Goal: Information Seeking & Learning: Check status

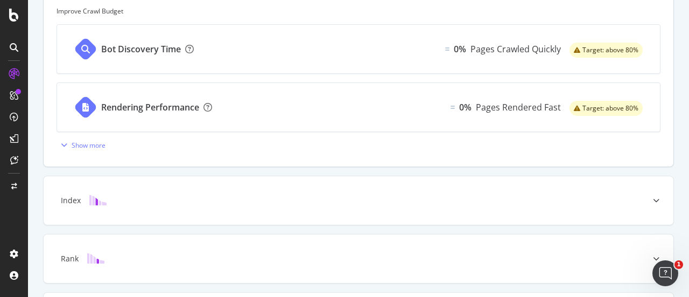
scroll to position [517, 0]
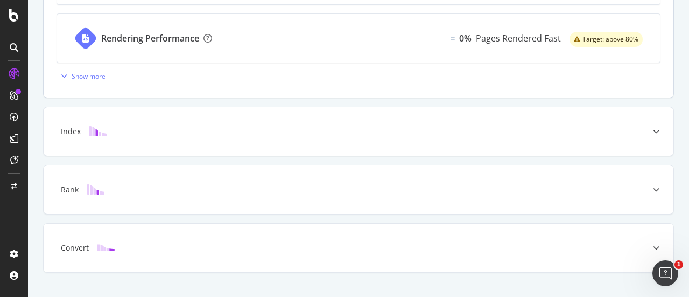
click at [67, 63] on div "Bot Discovery Time 0% Pages Crawled Quickly Target: above 80% Rendering Perform…" at bounding box center [359, 19] width 604 height 129
click at [69, 73] on div "button" at bounding box center [64, 76] width 15 height 6
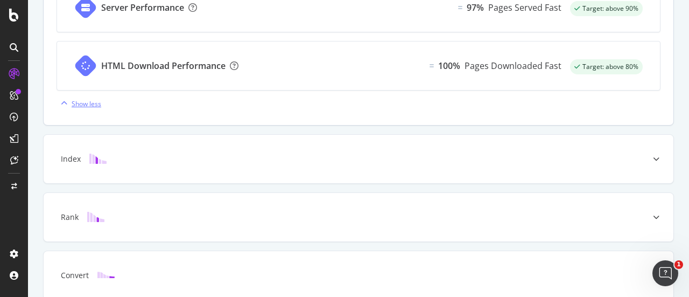
scroll to position [825, 0]
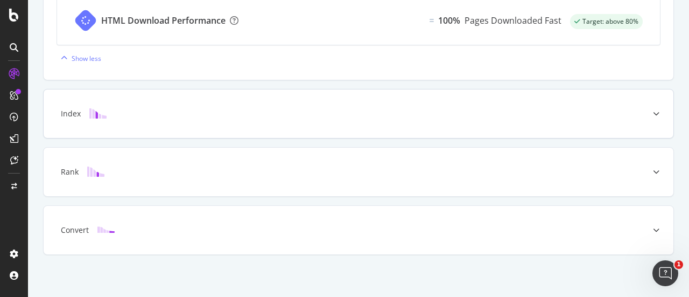
click at [450, 118] on div "Index" at bounding box center [359, 113] width 630 height 48
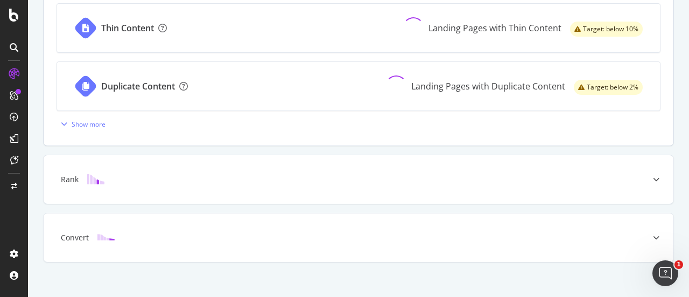
scroll to position [537, 0]
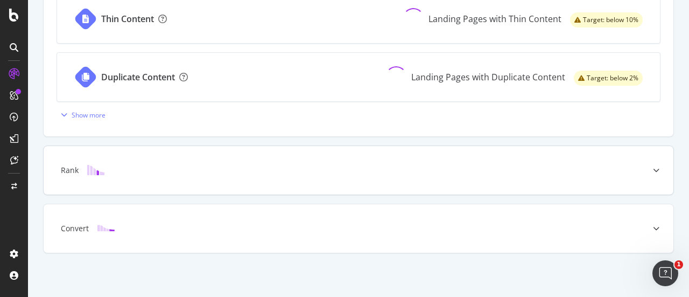
click at [415, 156] on div "Rank" at bounding box center [359, 170] width 630 height 48
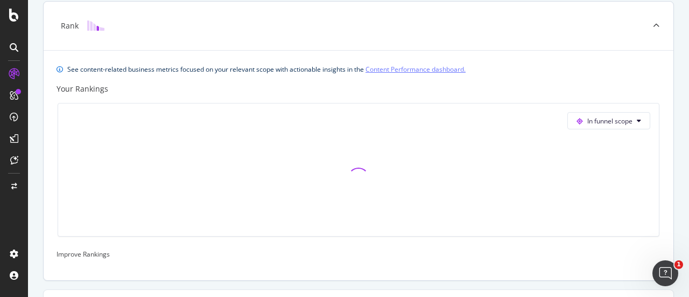
scroll to position [461, 0]
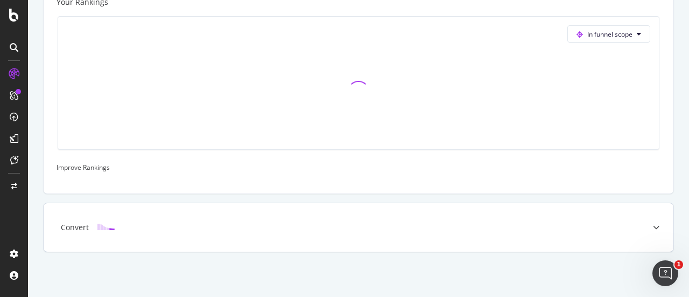
click at [405, 222] on div "Convert" at bounding box center [341, 227] width 587 height 11
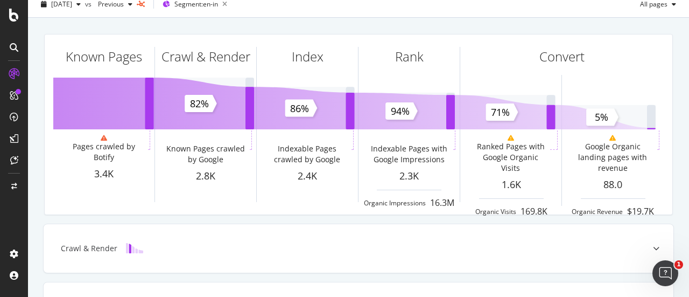
scroll to position [0, 0]
